Goal: Task Accomplishment & Management: Complete application form

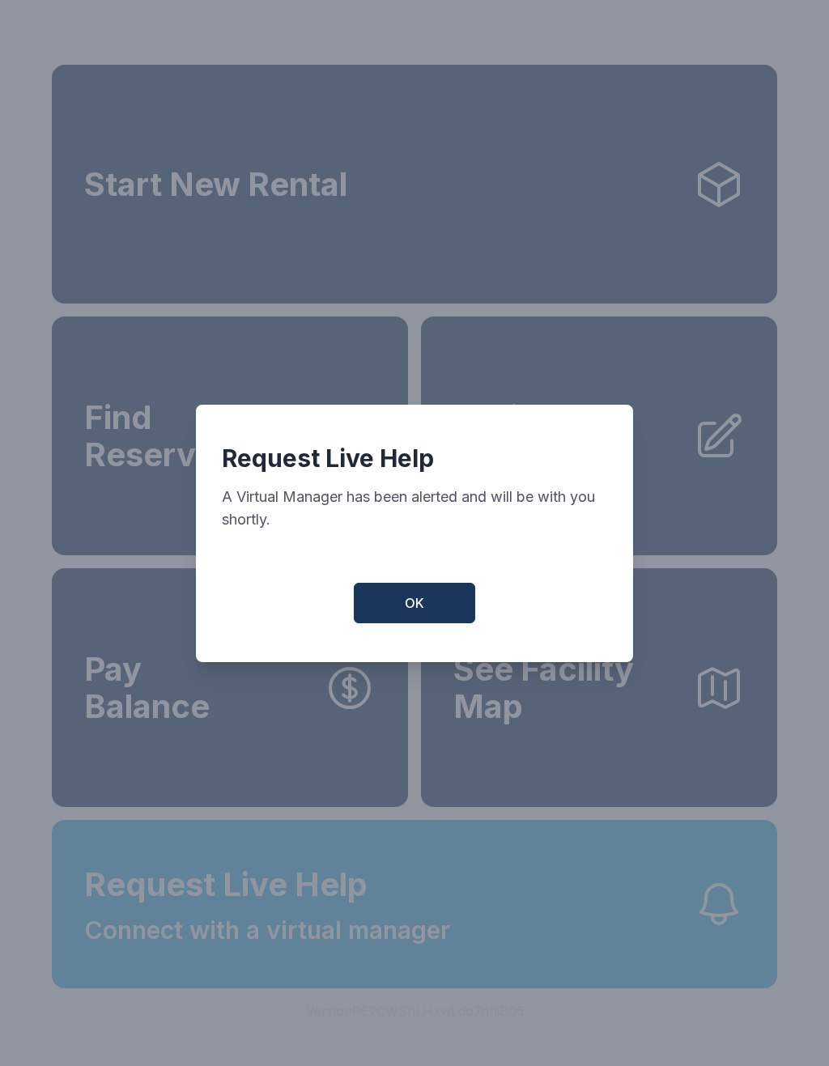
click at [412, 613] on span "OK" at bounding box center [414, 602] width 19 height 19
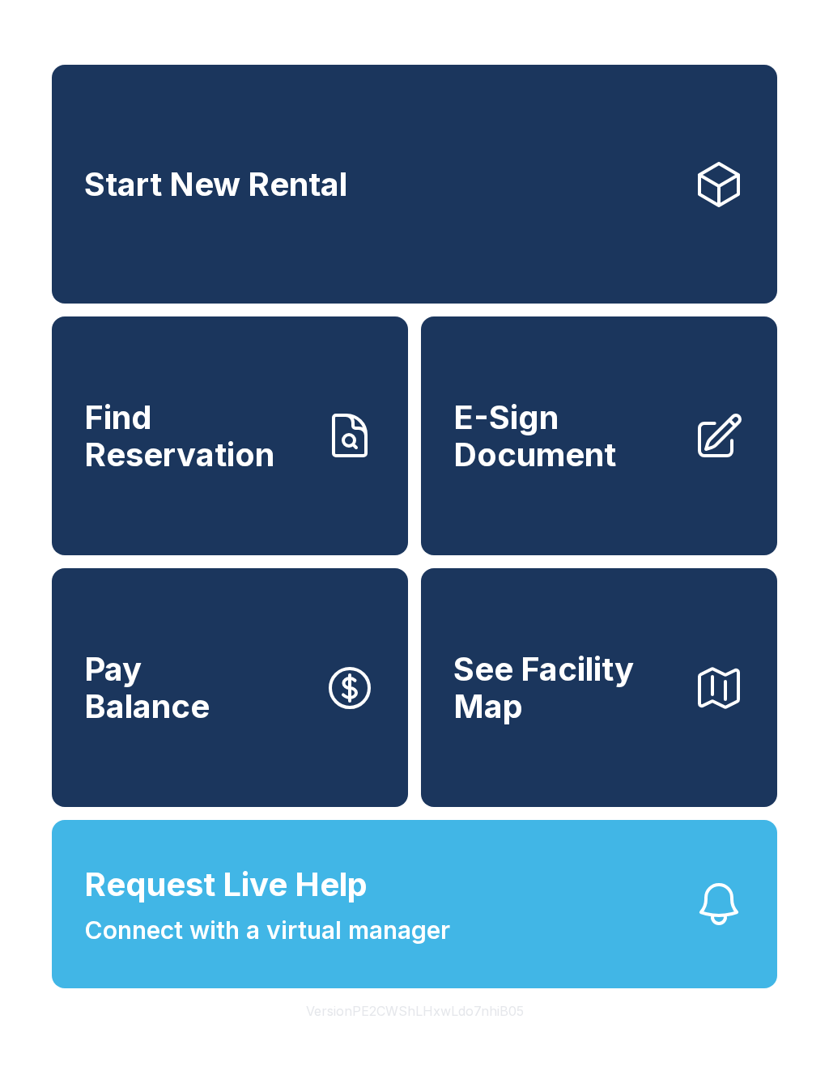
click at [585, 444] on span "E-Sign Document" at bounding box center [566, 436] width 227 height 74
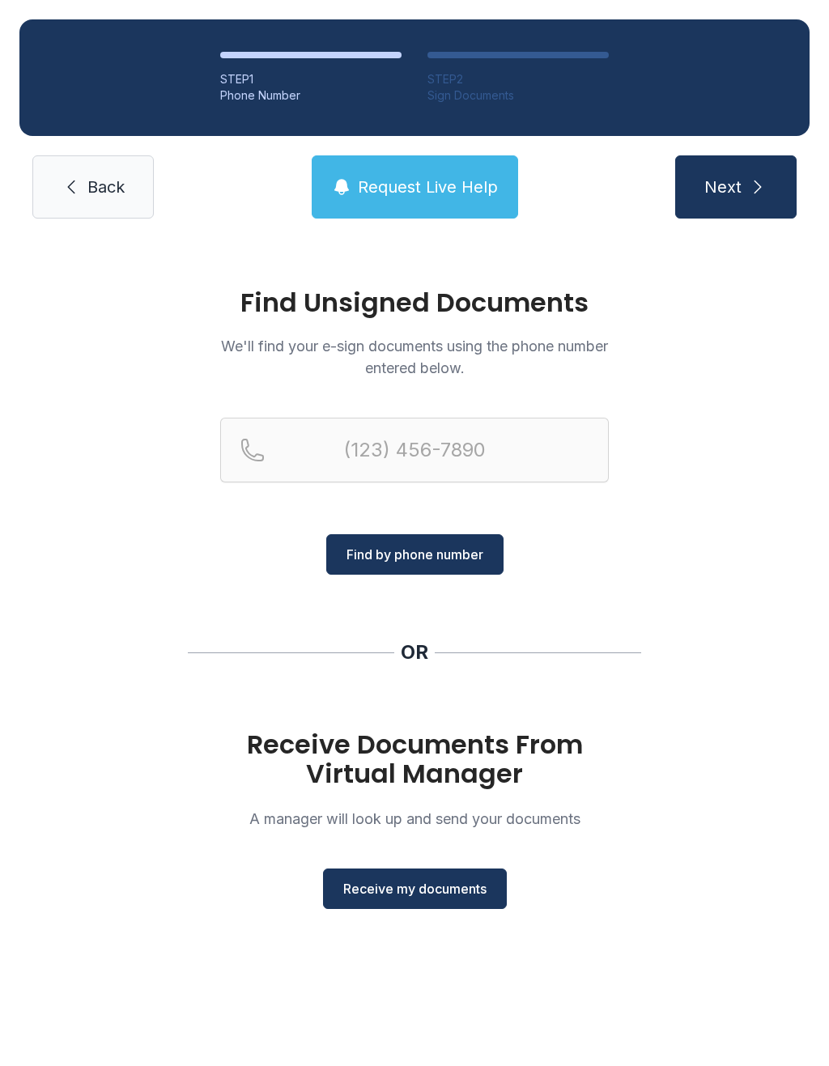
click at [429, 892] on span "Receive my documents" at bounding box center [414, 888] width 143 height 19
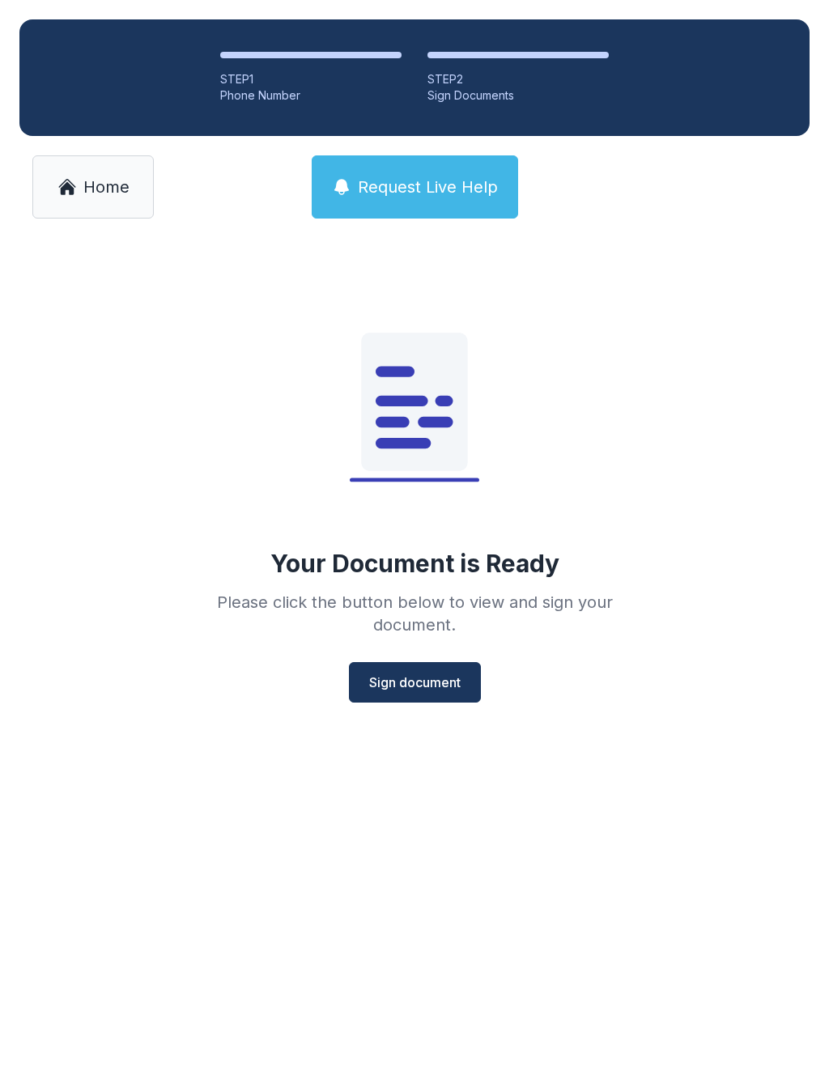
click at [412, 689] on span "Sign document" at bounding box center [414, 682] width 91 height 19
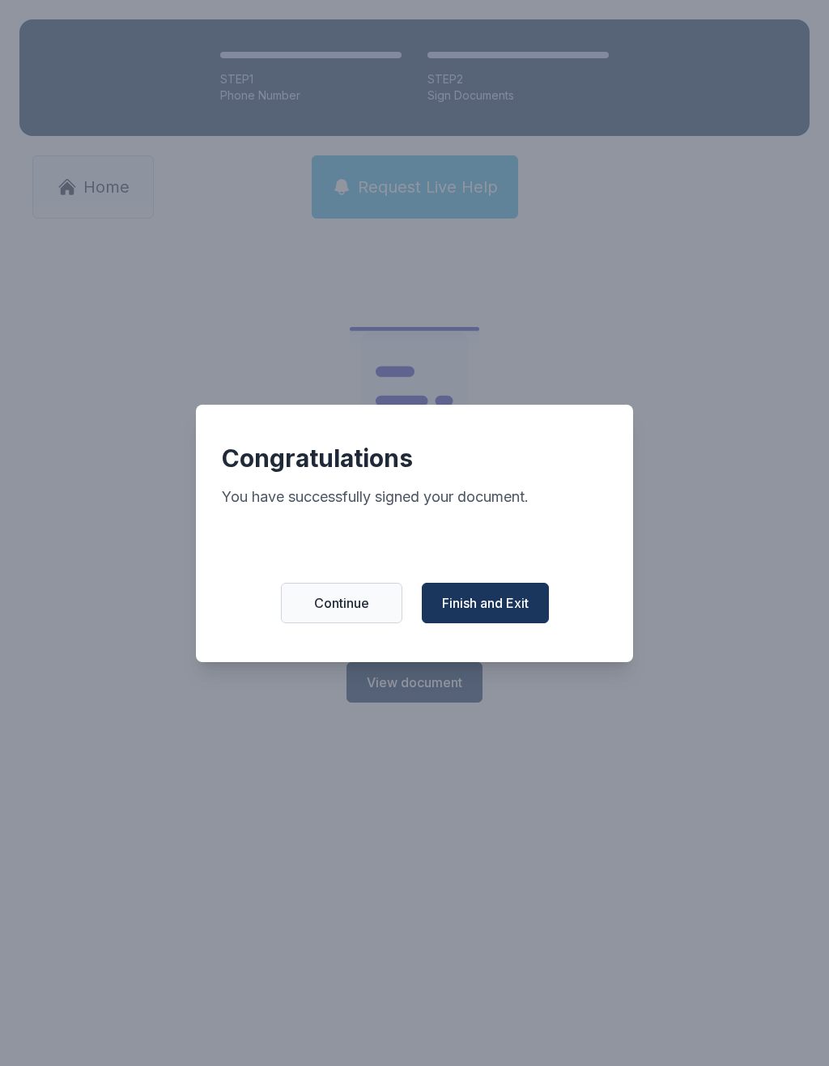
click at [495, 613] on span "Finish and Exit" at bounding box center [485, 602] width 87 height 19
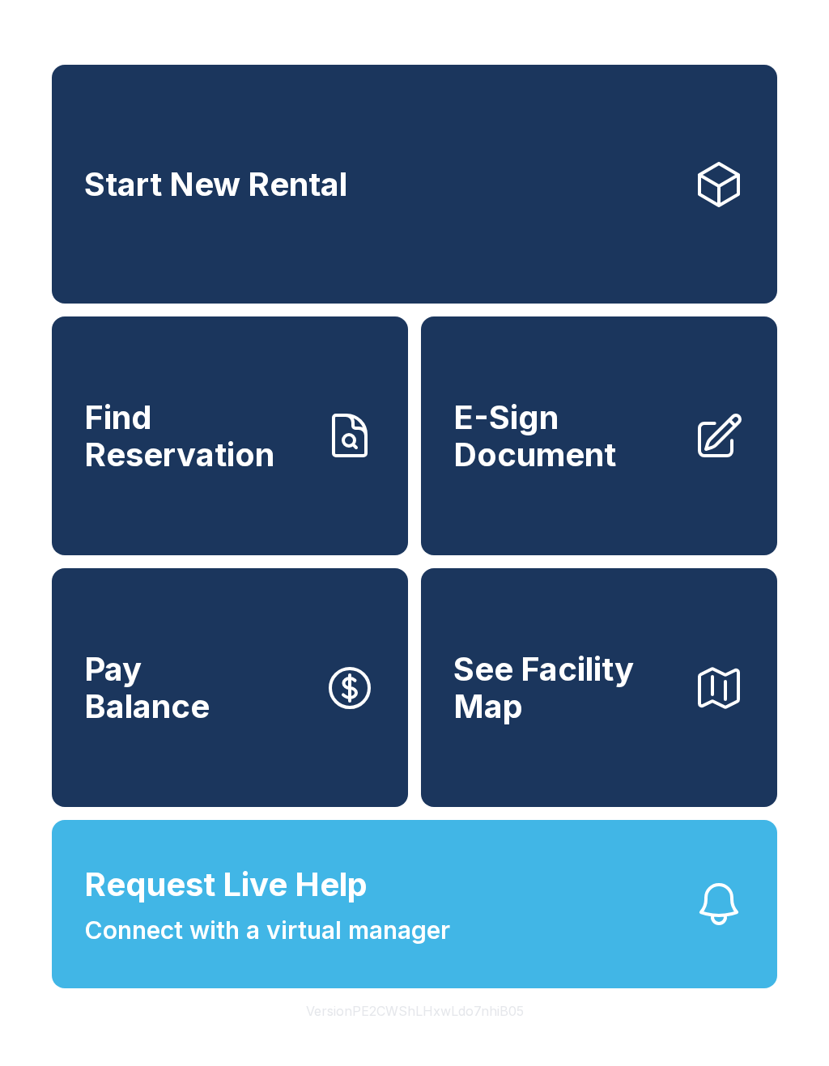
click at [581, 457] on span "E-Sign Document" at bounding box center [566, 436] width 227 height 74
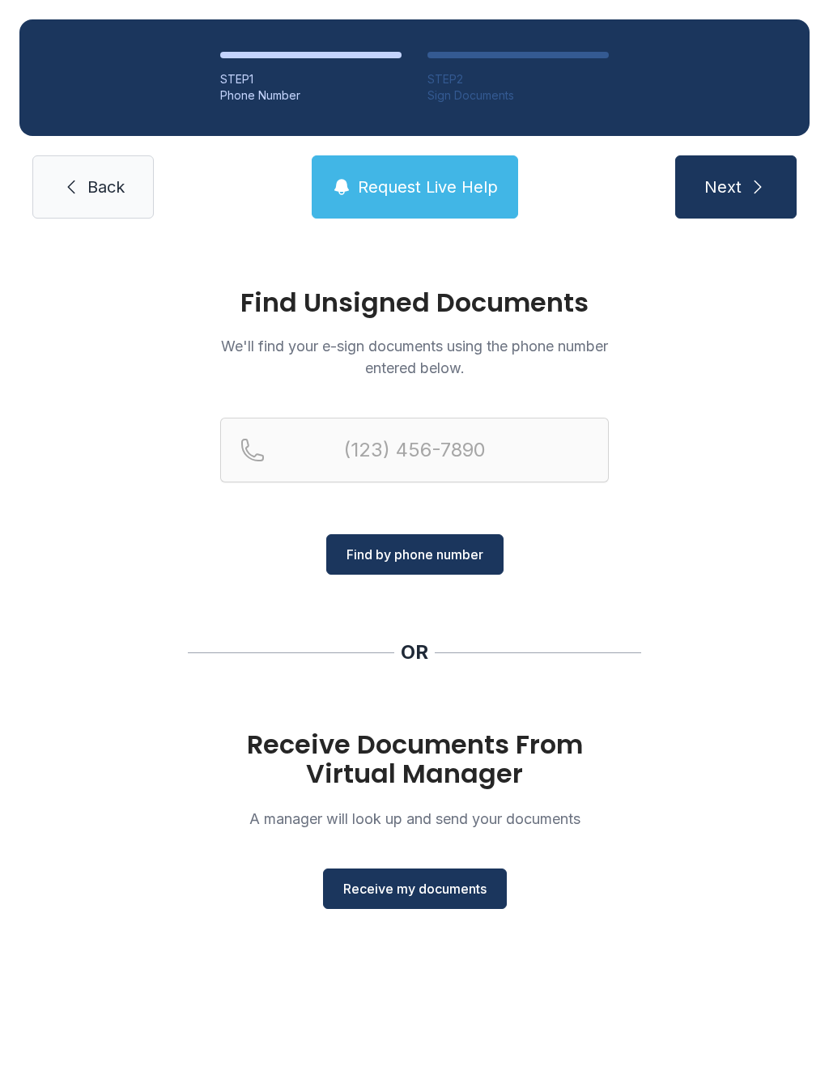
click at [420, 883] on span "Receive my documents" at bounding box center [414, 888] width 143 height 19
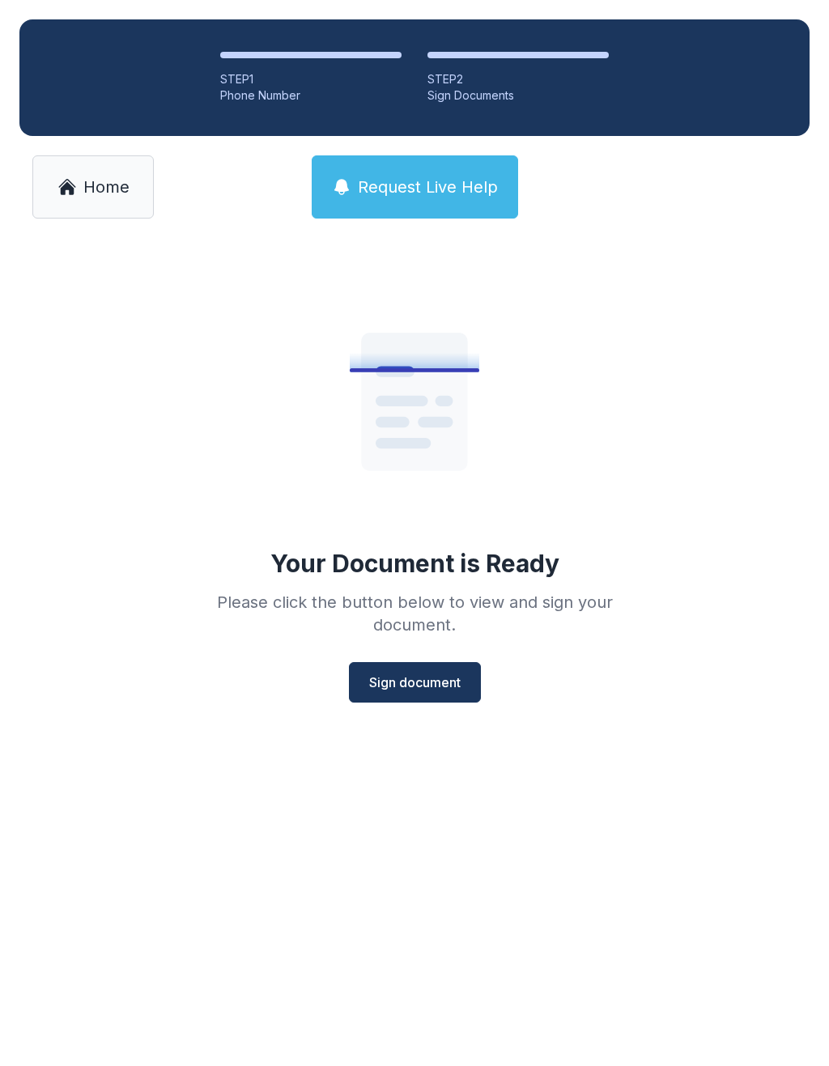
click at [416, 676] on span "Sign document" at bounding box center [414, 682] width 91 height 19
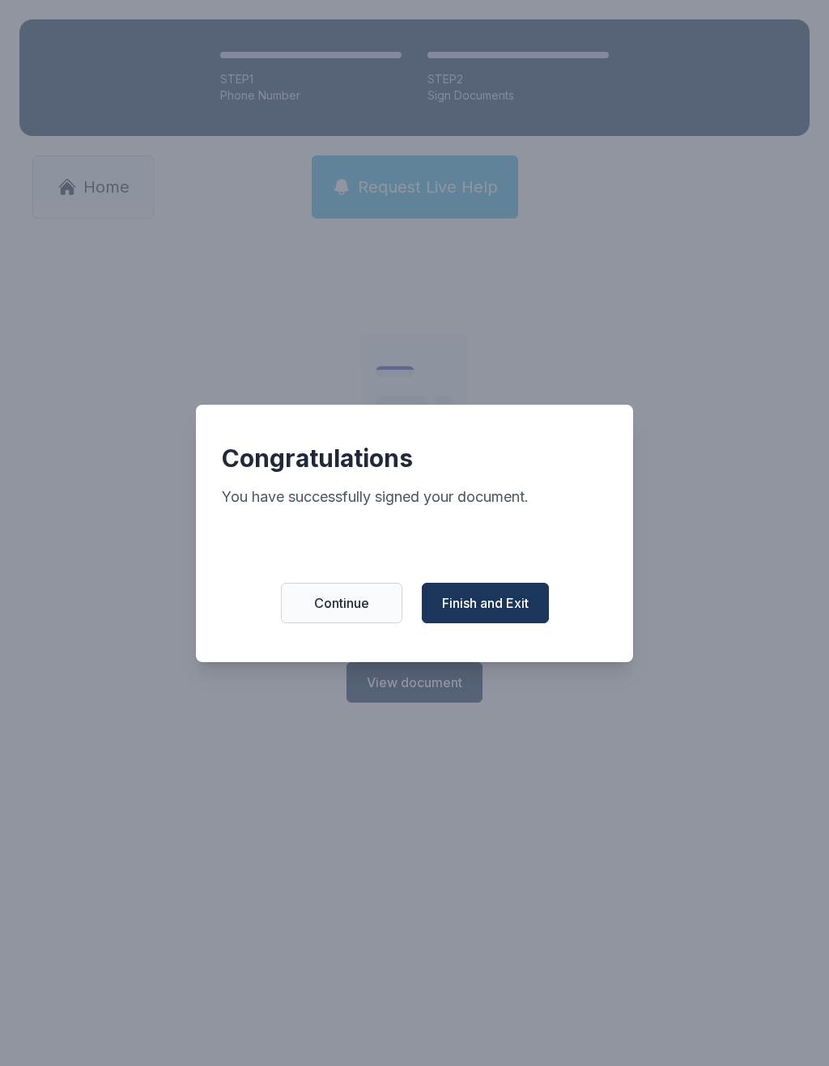
click at [493, 613] on span "Finish and Exit" at bounding box center [485, 602] width 87 height 19
